Goal: Complete application form: Complete application form

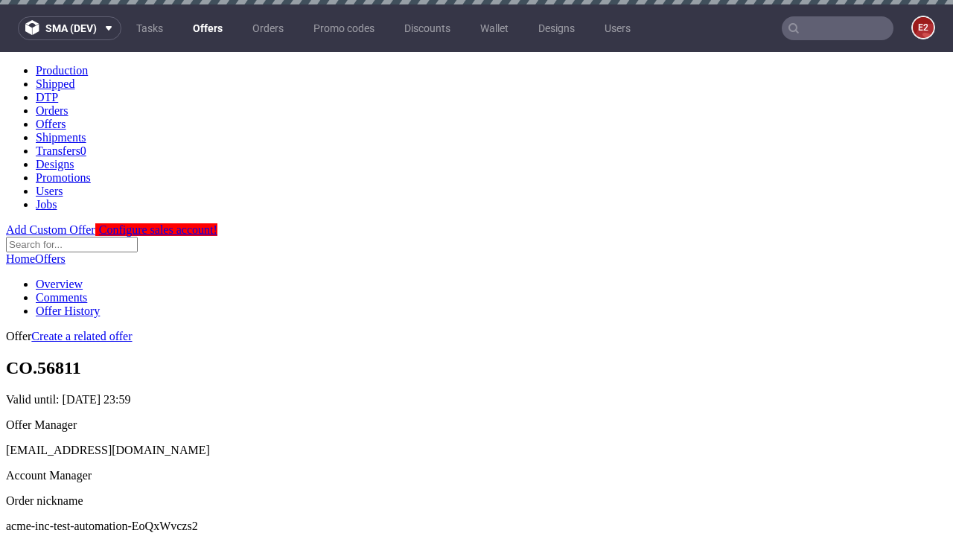
scroll to position [4, 0]
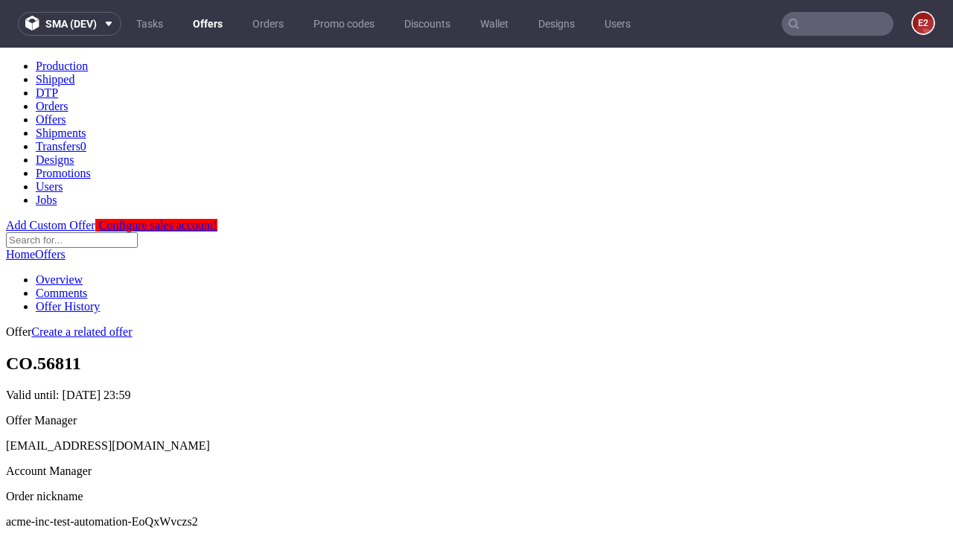
scroll to position [508, 0]
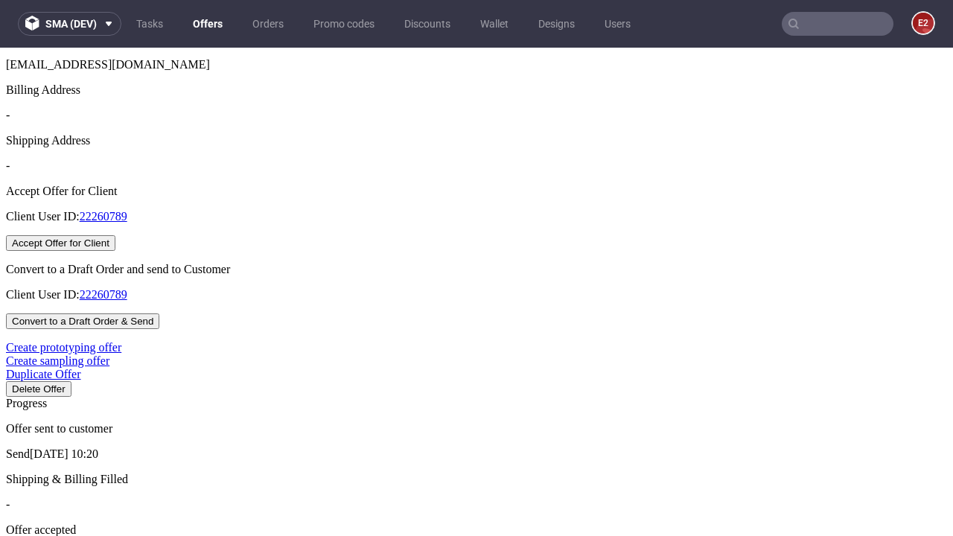
click at [115, 251] on button "Accept Offer for Client" at bounding box center [60, 243] width 109 height 16
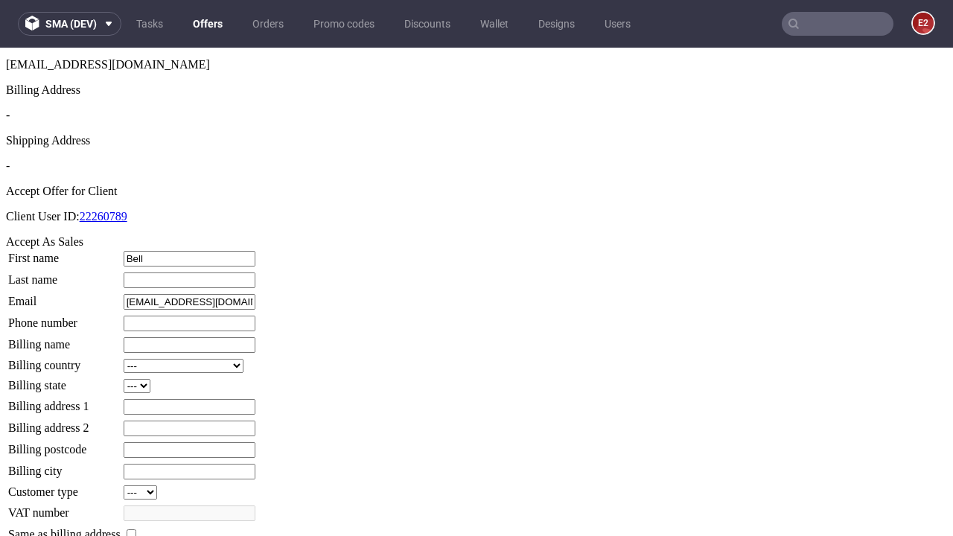
type input "Bell"
type input "[PERSON_NAME]"
type input "1509813888"
type input "Eino_Treutel-[PERSON_NAME]"
select select "13"
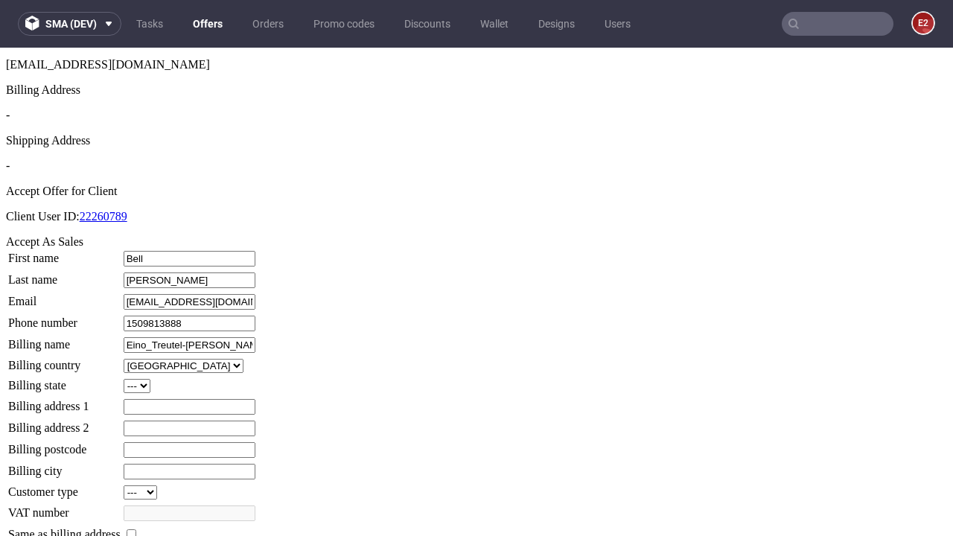
type input "Eino_Treutel-[PERSON_NAME]"
type input "145 [PERSON_NAME]"
select select "132"
type input "145 [PERSON_NAME]"
type input "ZZ19 2PW"
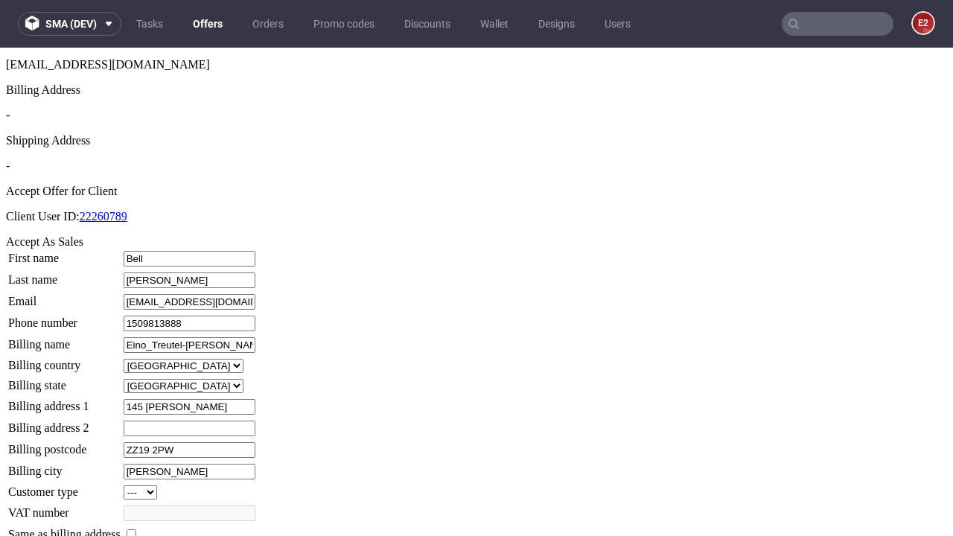
type input "[PERSON_NAME]"
click at [136, 529] on input "checkbox" at bounding box center [132, 534] width 10 height 10
checkbox input "true"
type input "Eino_Treutel-[PERSON_NAME]"
select select "13"
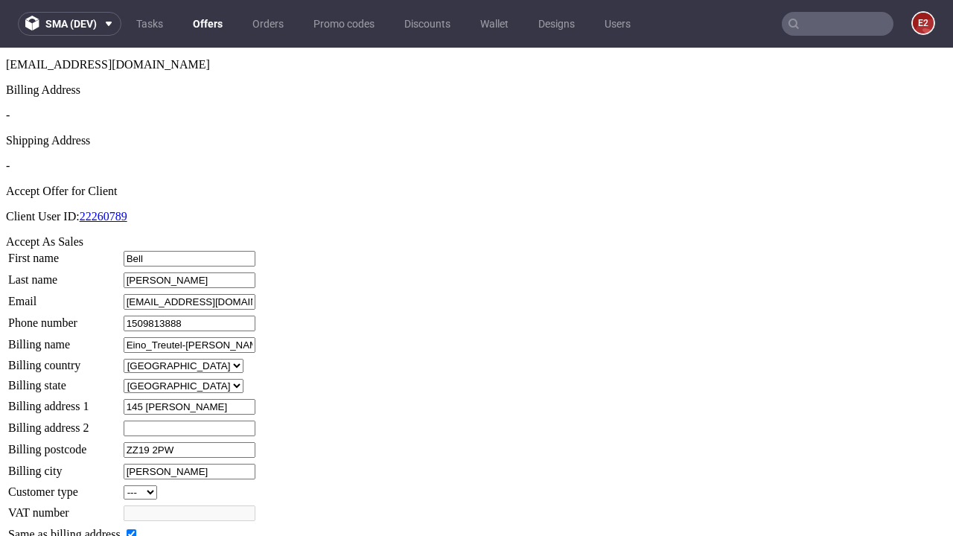
type input "145 [PERSON_NAME]"
type input "ZZ19 2PW"
type input "[PERSON_NAME]"
select select "132"
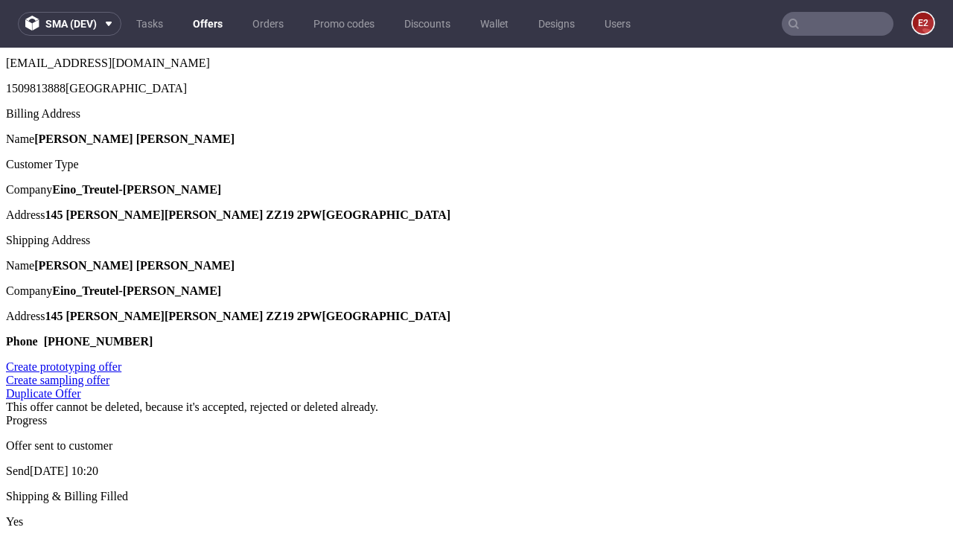
scroll to position [0, 0]
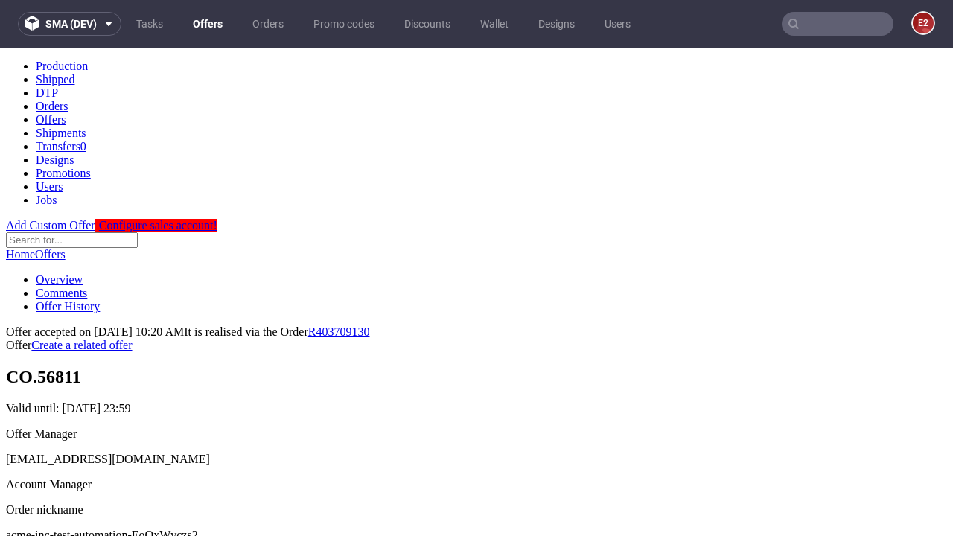
type input "[DATE]"
select select "12214305"
type input "In progress..."
